Goal: Transaction & Acquisition: Purchase product/service

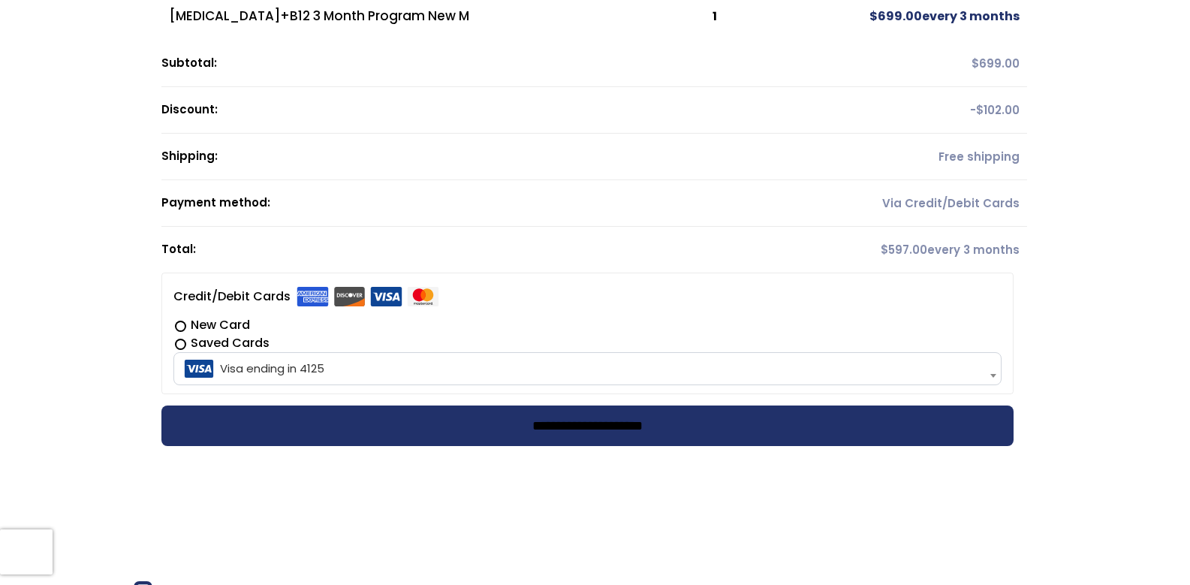
scroll to position [300, 0]
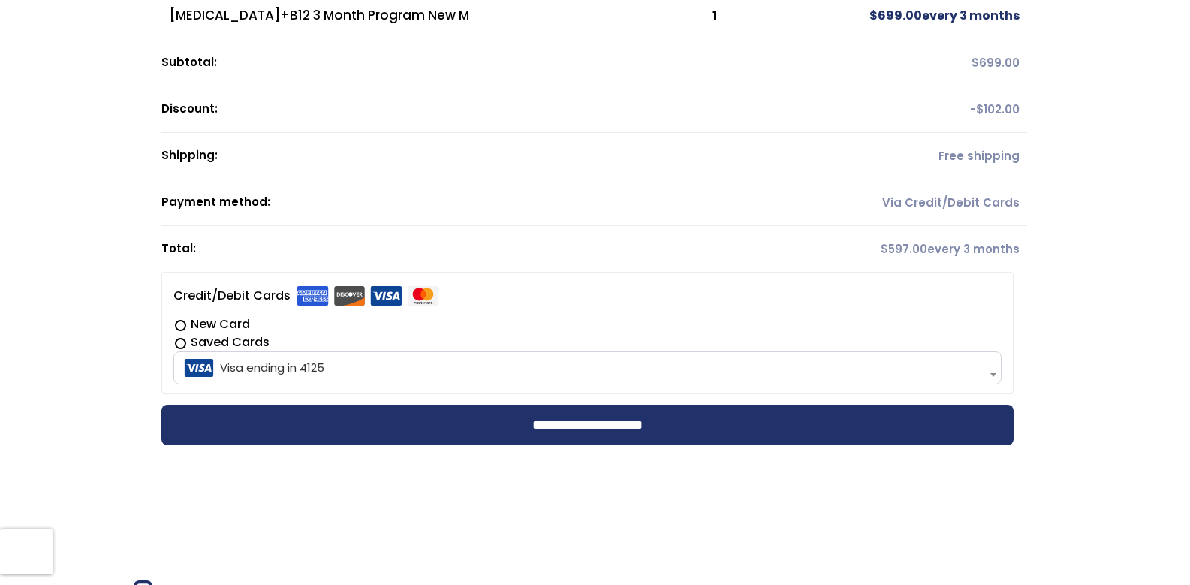
click at [289, 365] on span "Visa ending in 4125" at bounding box center [587, 368] width 819 height 32
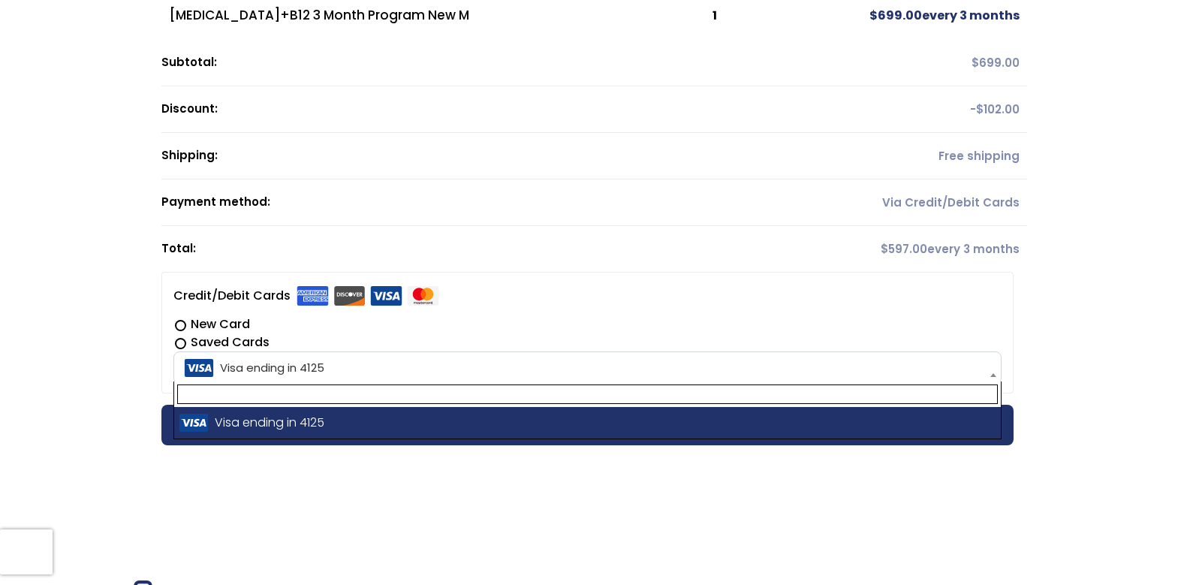
click at [290, 365] on span "Visa ending in 4125" at bounding box center [587, 368] width 819 height 32
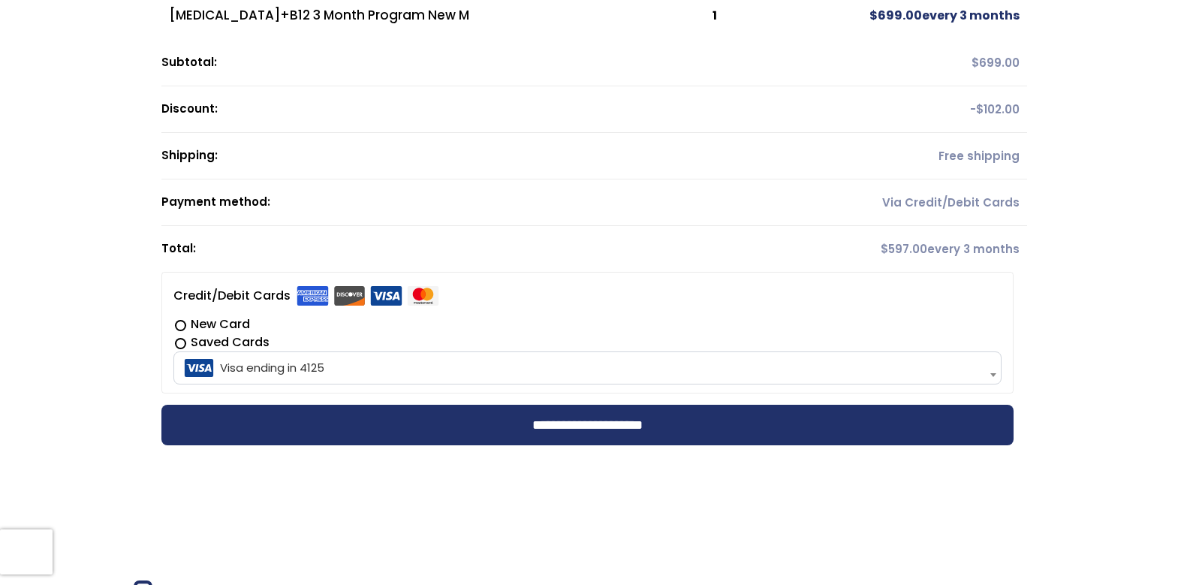
click at [988, 371] on span at bounding box center [992, 375] width 15 height 32
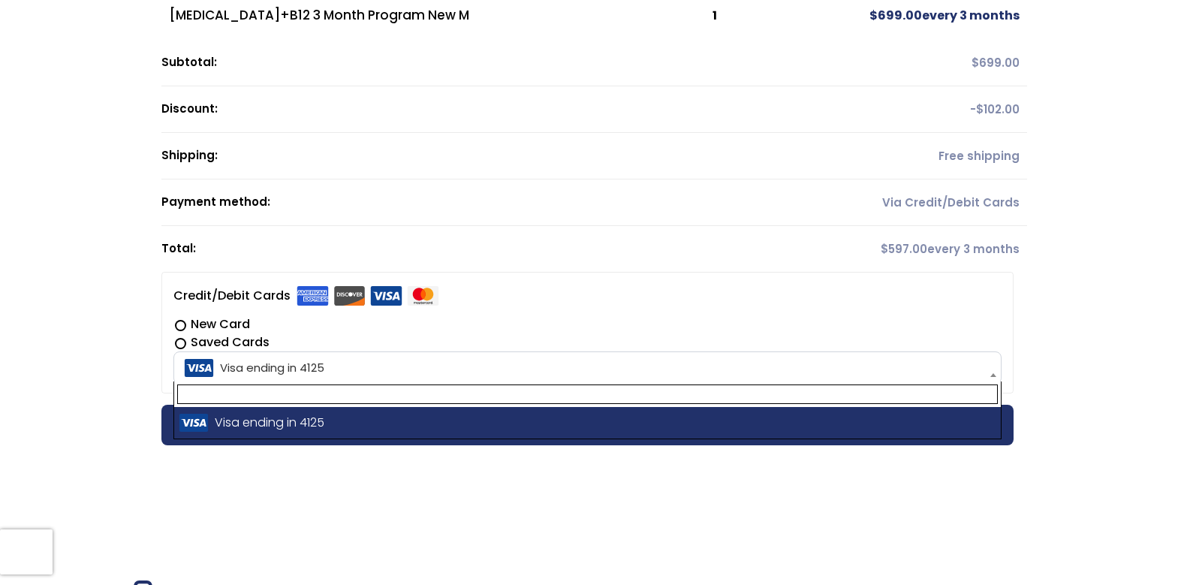
click at [988, 370] on span at bounding box center [992, 375] width 15 height 32
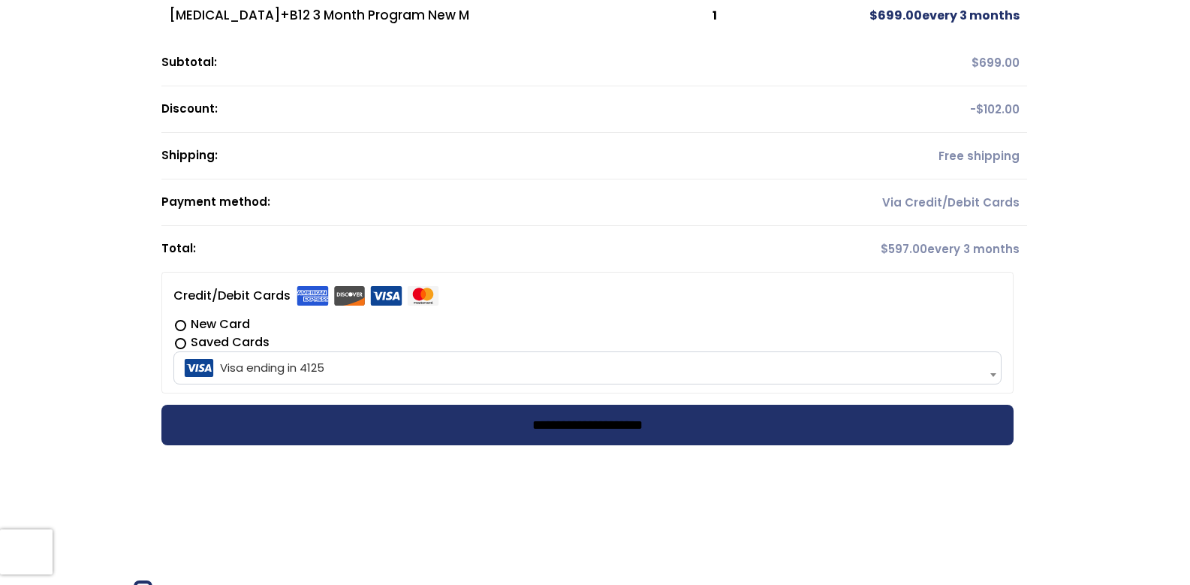
click at [635, 426] on input "**********" at bounding box center [587, 425] width 852 height 41
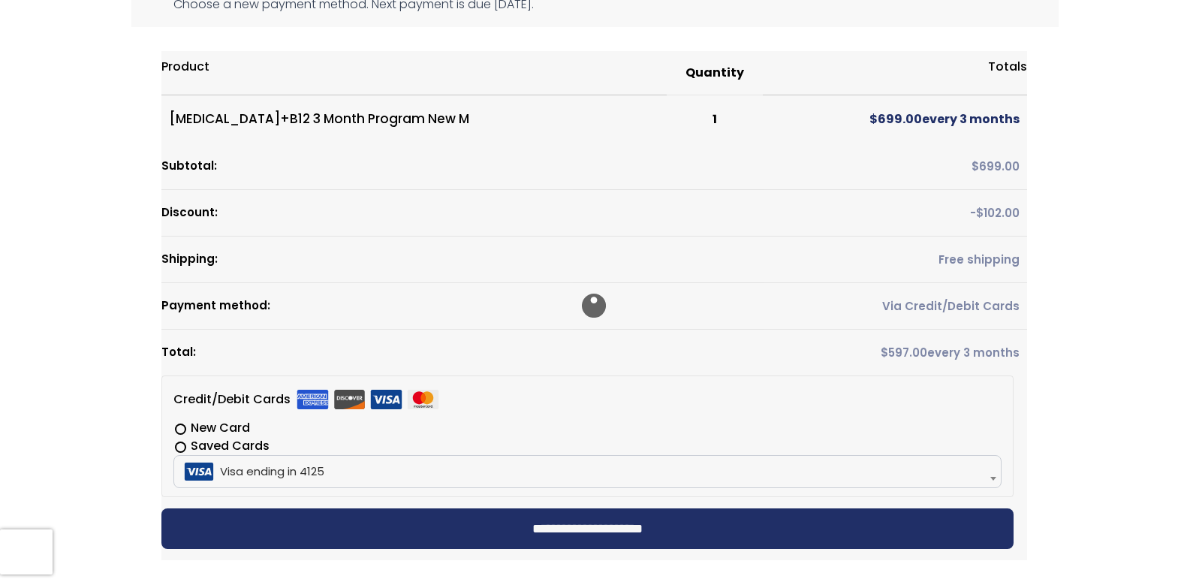
scroll to position [0, 0]
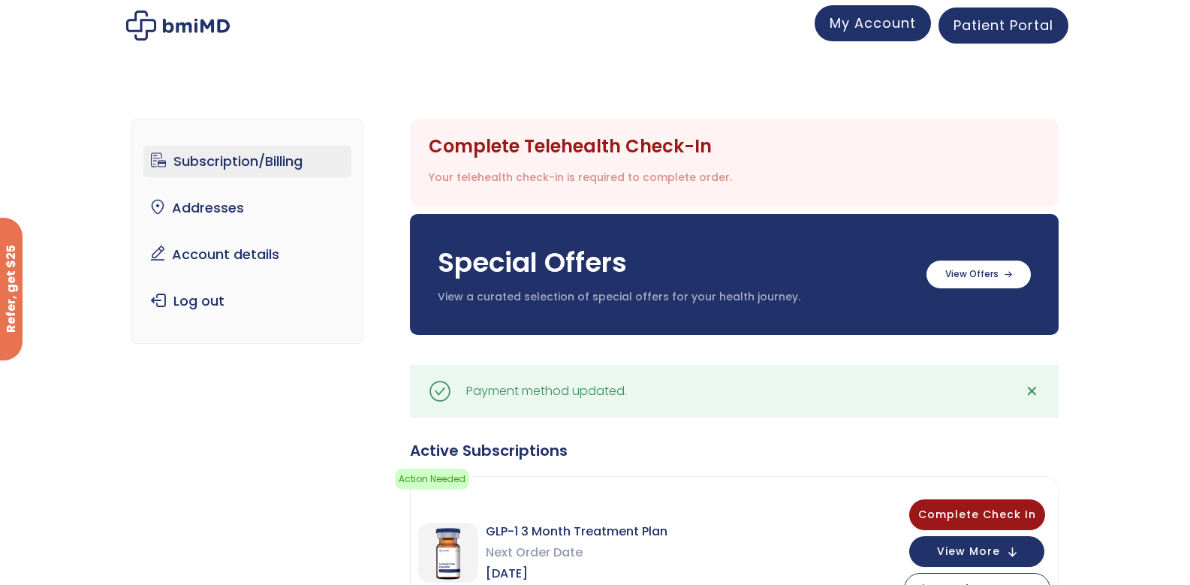
click at [874, 24] on span "My Account" at bounding box center [872, 23] width 86 height 19
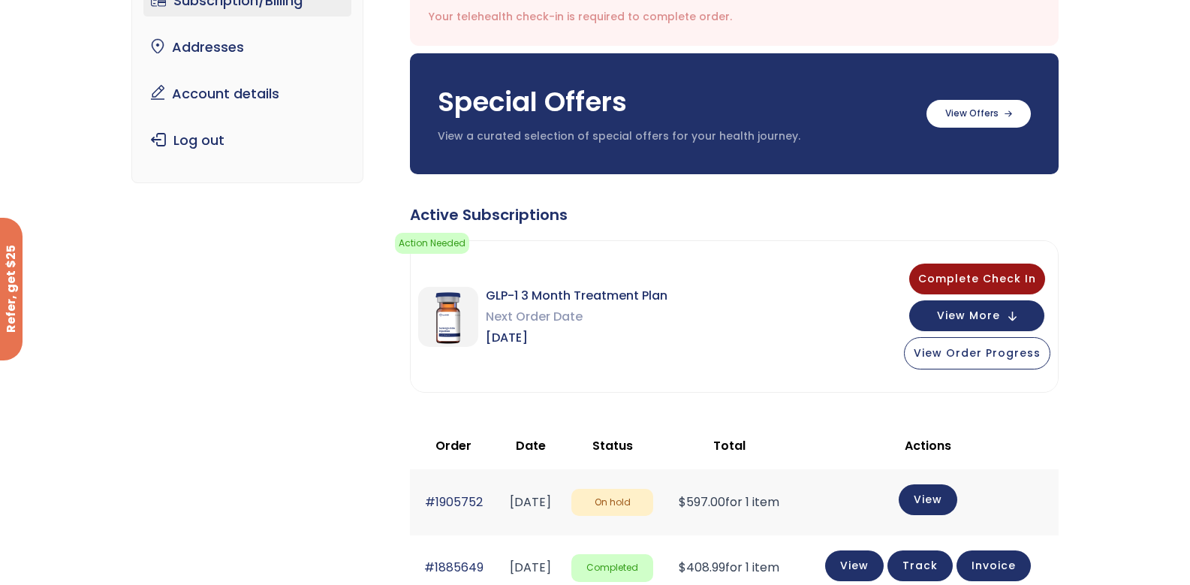
scroll to position [150, 0]
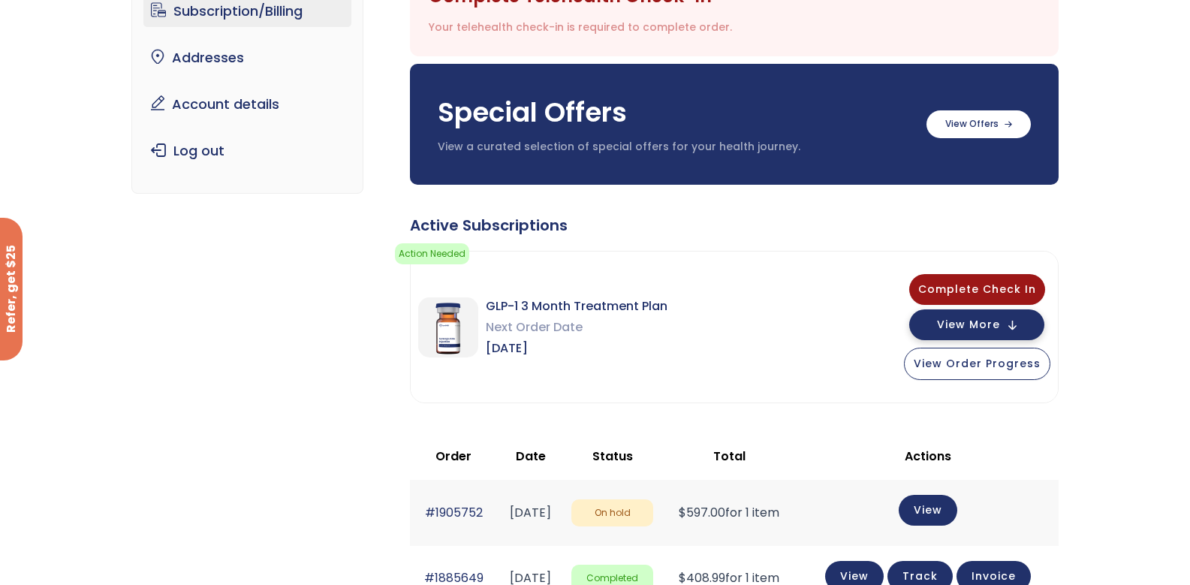
click at [1005, 323] on button "View More" at bounding box center [976, 324] width 135 height 31
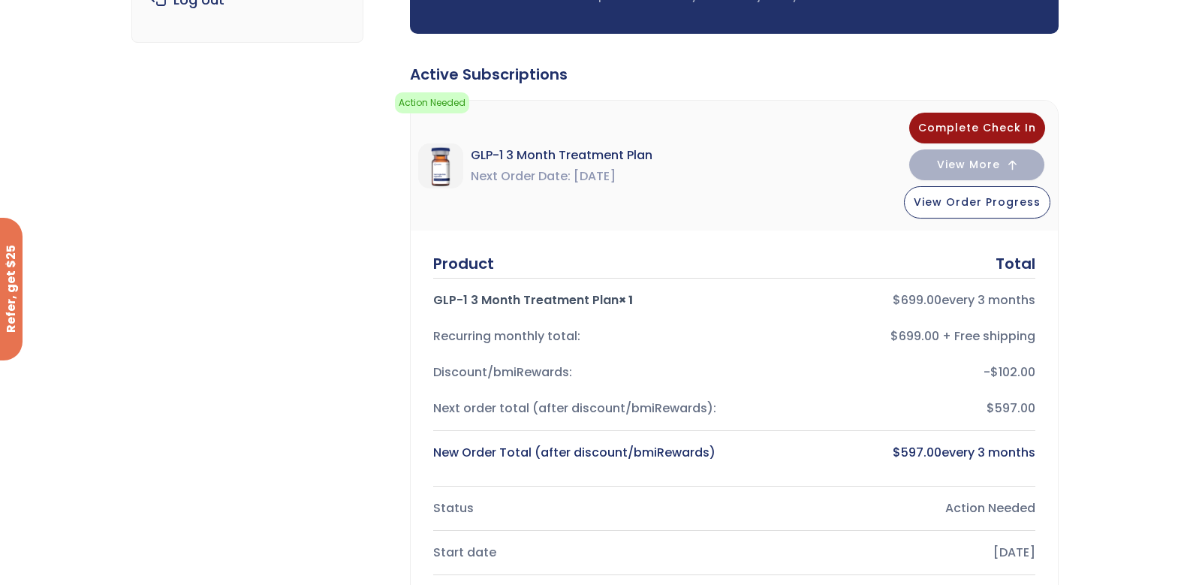
scroll to position [300, 0]
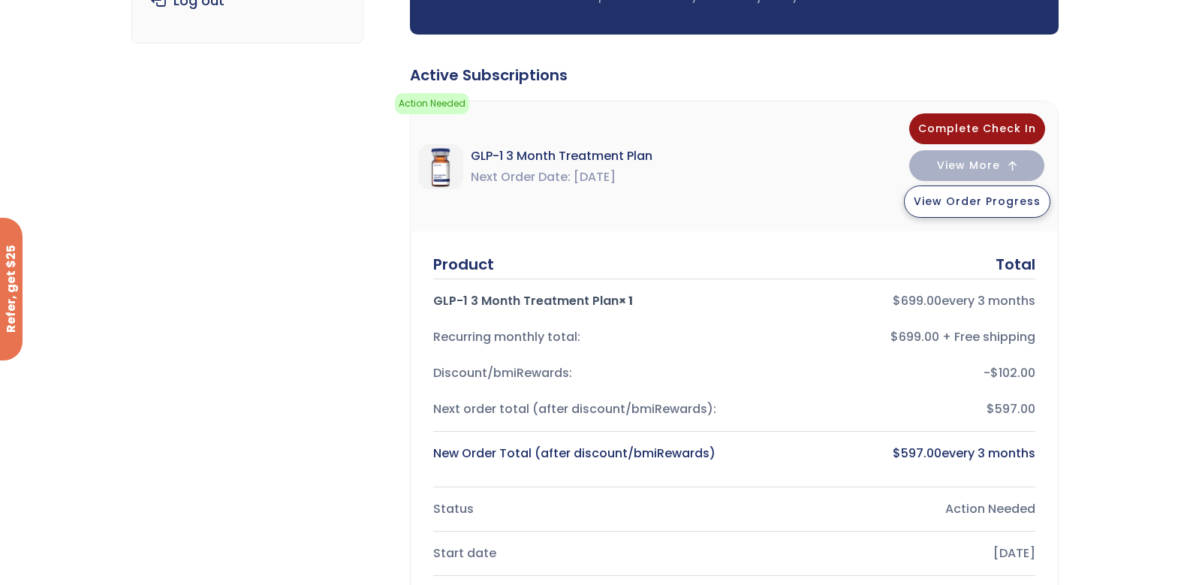
click at [979, 203] on span "View Order Progress" at bounding box center [976, 201] width 127 height 15
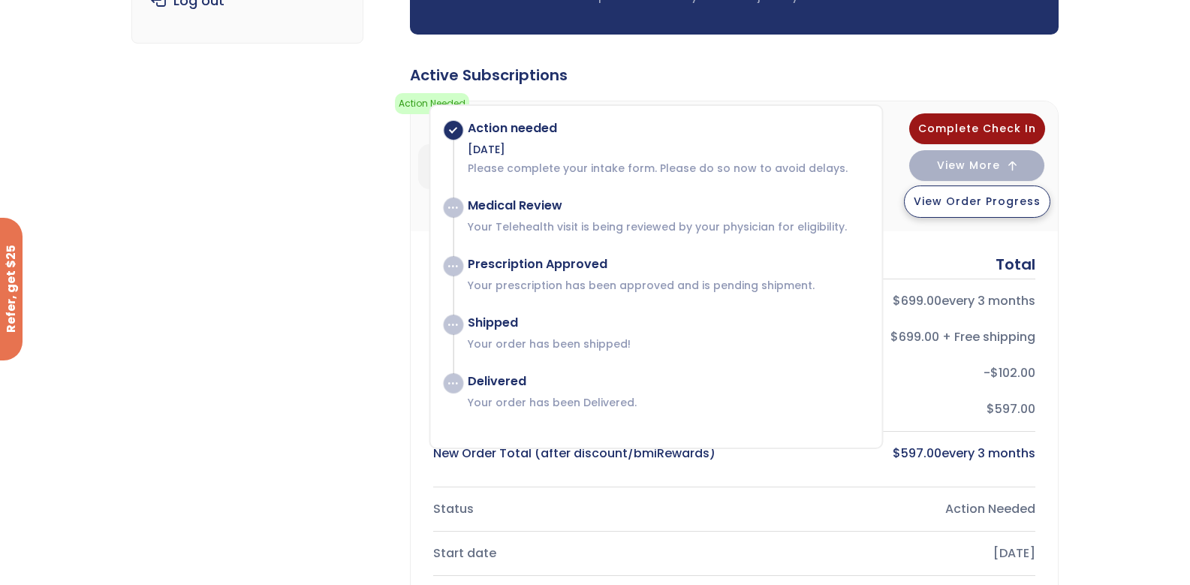
click at [979, 203] on span "View Order Progress" at bounding box center [976, 201] width 127 height 15
click at [979, 164] on span "View More" at bounding box center [968, 164] width 63 height 10
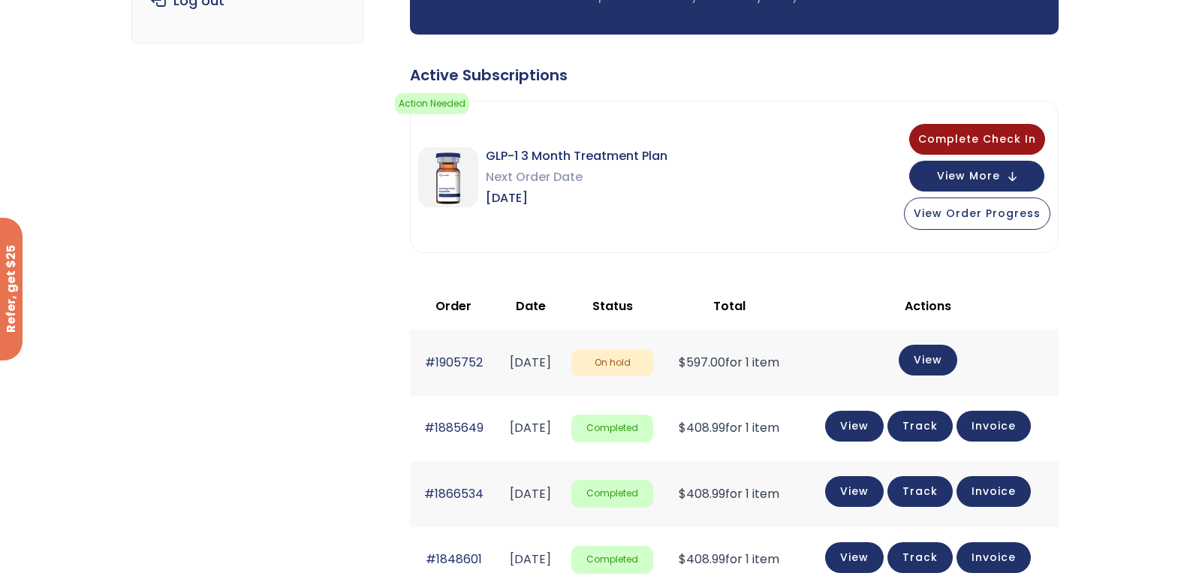
scroll to position [75, 0]
